Goal: Task Accomplishment & Management: Manage account settings

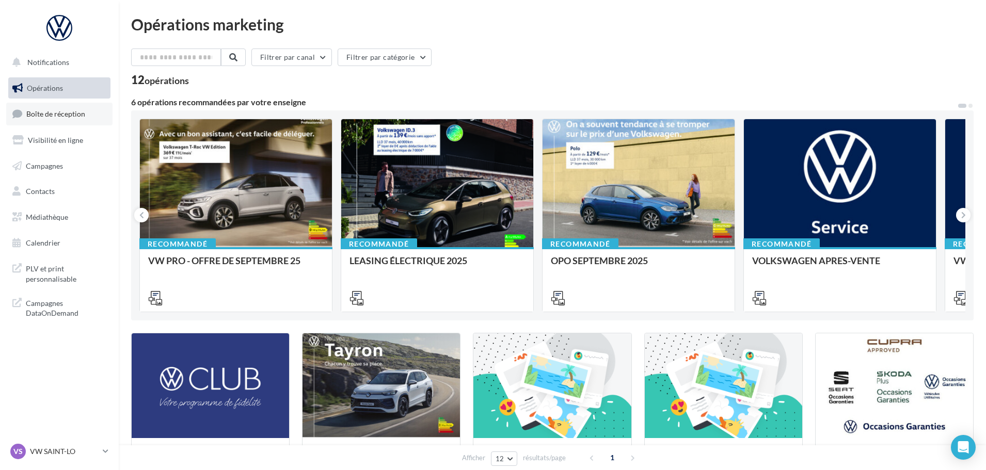
click at [59, 105] on link "Boîte de réception" at bounding box center [59, 114] width 106 height 22
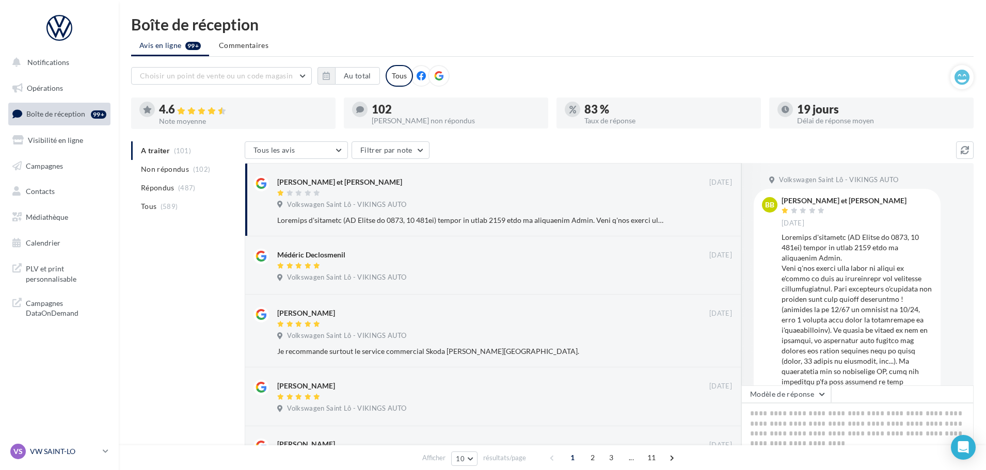
click at [60, 454] on p "VW SAINT-LO" at bounding box center [64, 452] width 69 height 10
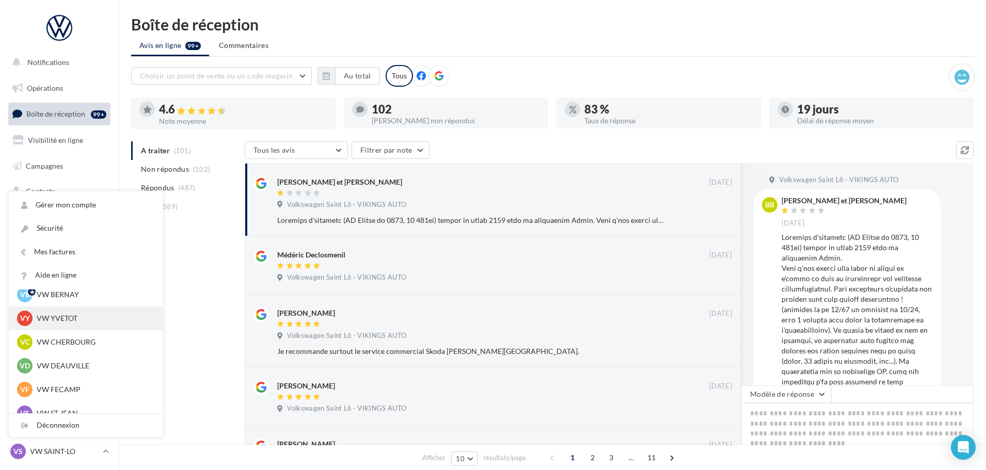
scroll to position [52, 0]
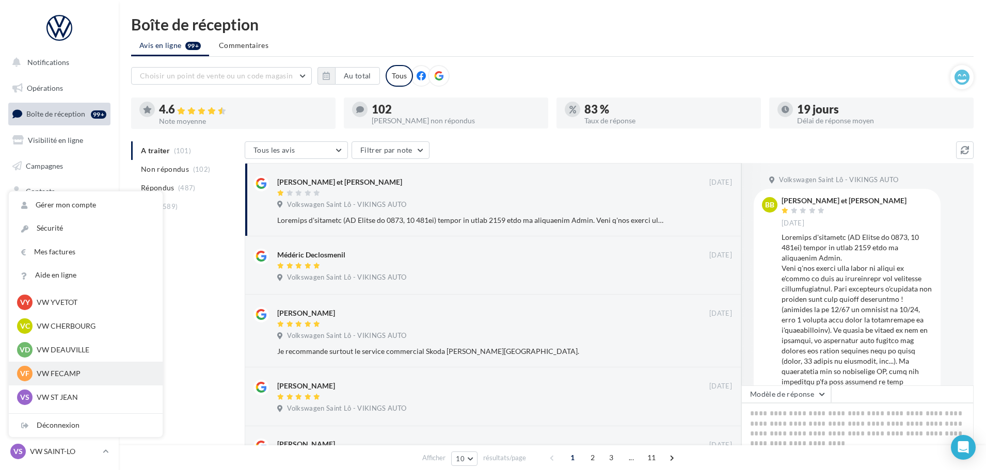
click at [49, 371] on p "VW FECAMP" at bounding box center [94, 374] width 114 height 10
